Goal: Information Seeking & Learning: Learn about a topic

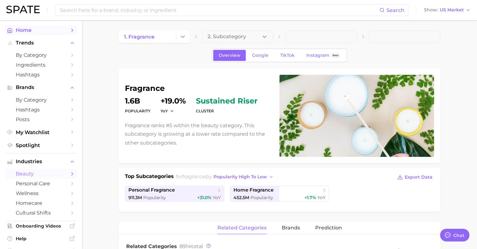
click at [35, 29] on span "Home" at bounding box center [41, 30] width 50 height 6
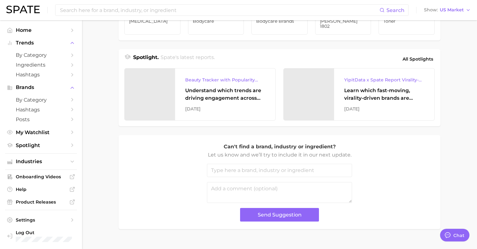
scroll to position [263, 0]
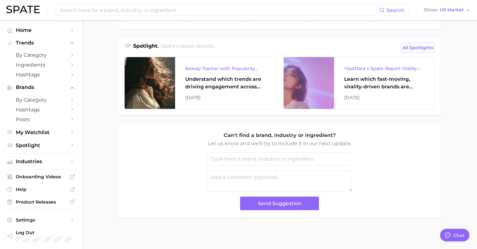
click at [413, 49] on span "All Spotlights" at bounding box center [417, 48] width 31 height 8
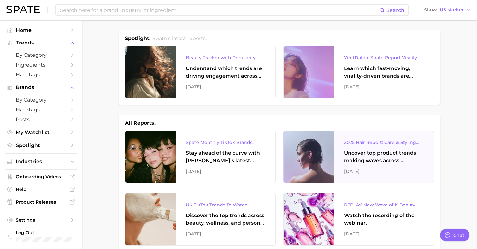
click at [356, 139] on div "2025 Hair Report: Care & Styling Products" at bounding box center [383, 142] width 79 height 8
